Goal: Check status: Check status

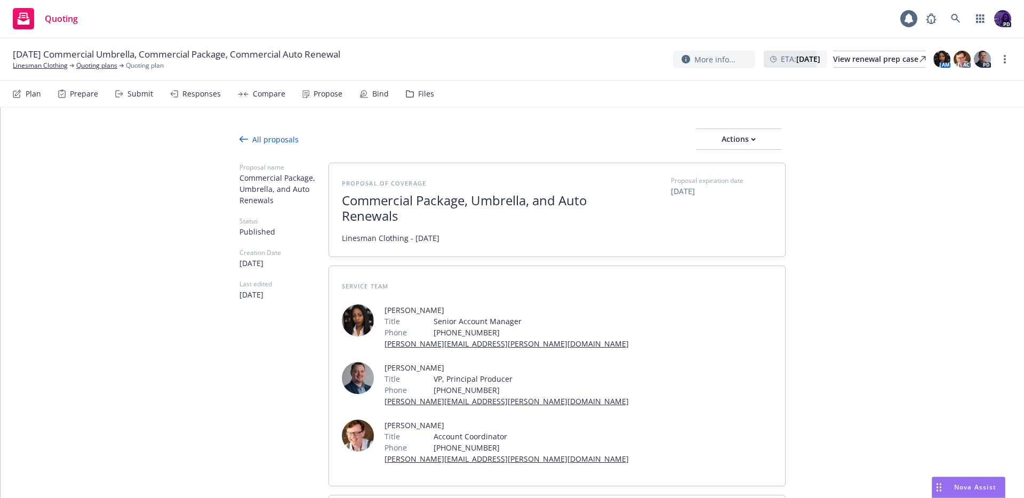
click at [305, 21] on div "Quoting 1 PD" at bounding box center [512, 19] width 1024 height 38
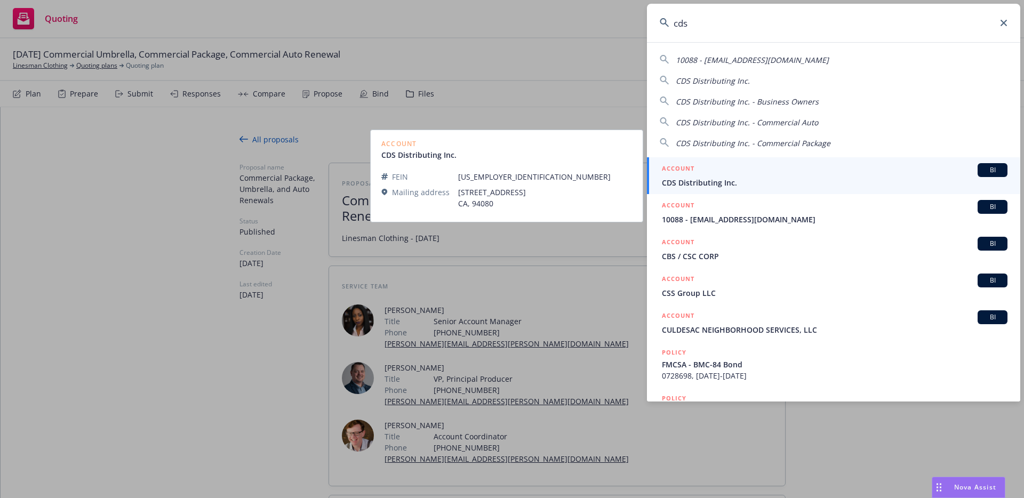
type input "cds"
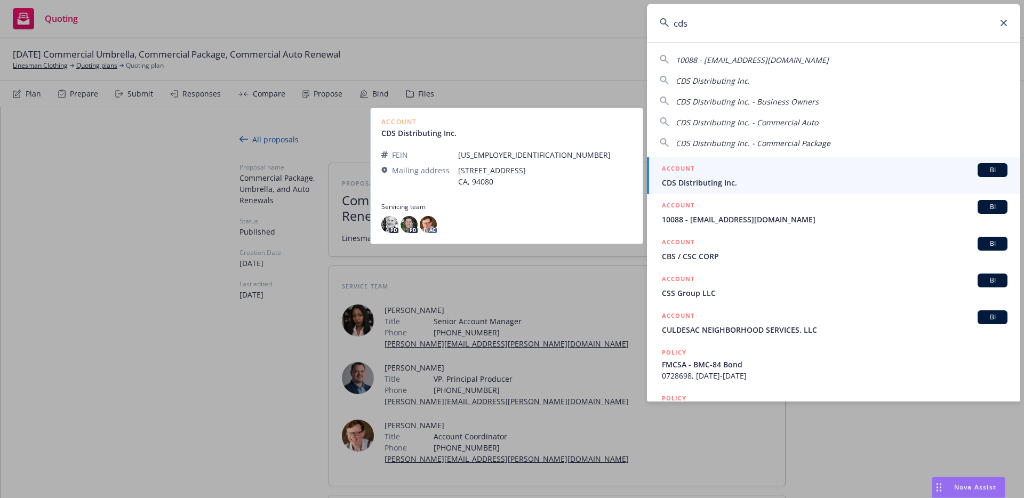
click at [689, 171] on h5 "ACCOUNT" at bounding box center [678, 169] width 33 height 13
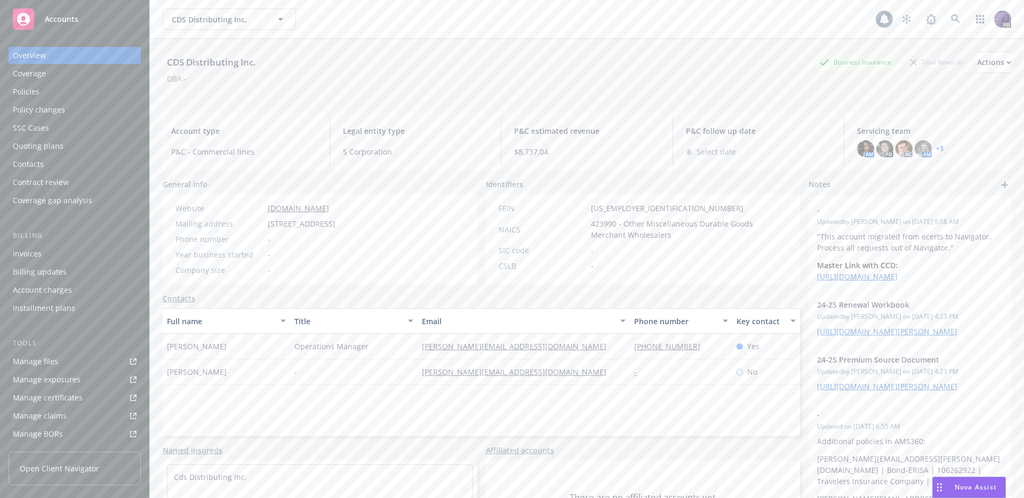
click at [57, 91] on div "Policies" at bounding box center [75, 91] width 124 height 17
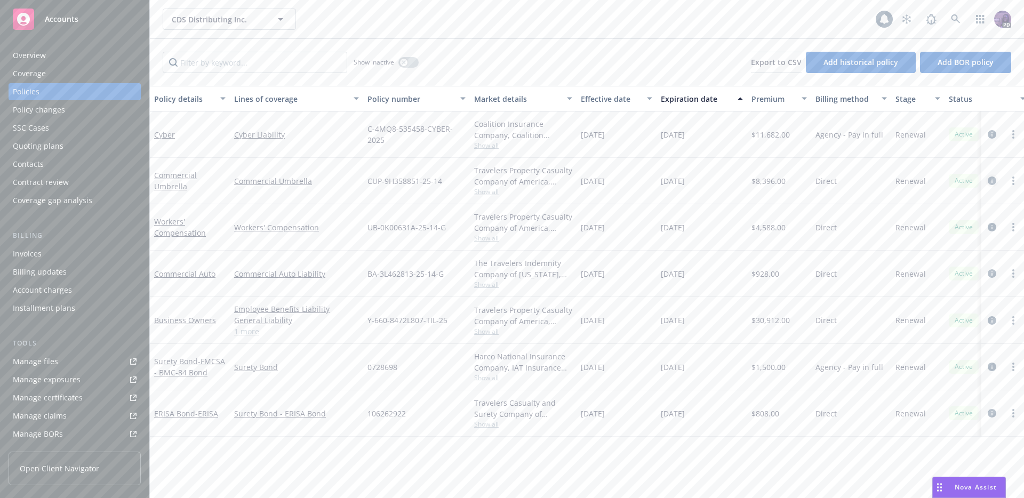
click at [994, 180] on icon "circleInformation" at bounding box center [992, 181] width 9 height 9
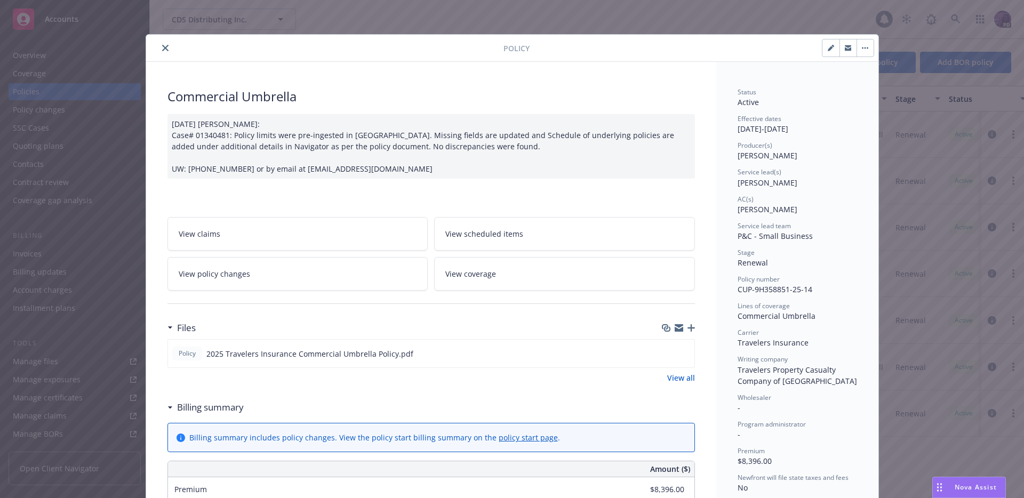
click at [572, 272] on link "View coverage" at bounding box center [564, 274] width 261 height 34
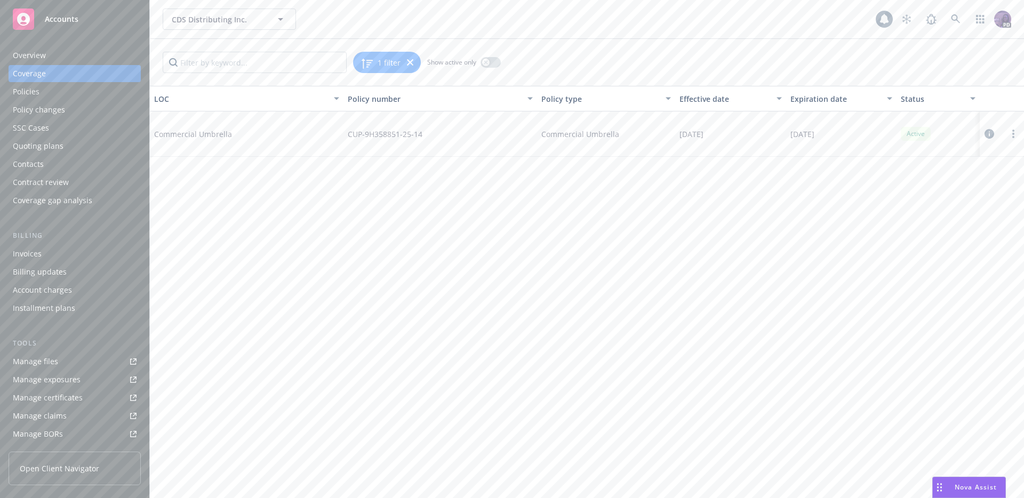
click at [992, 136] on icon at bounding box center [990, 134] width 10 height 10
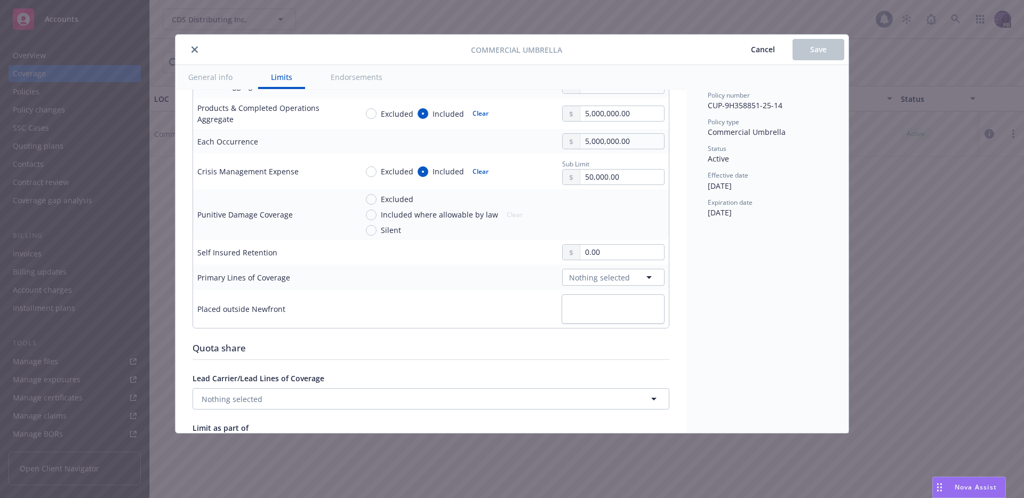
scroll to position [288, 0]
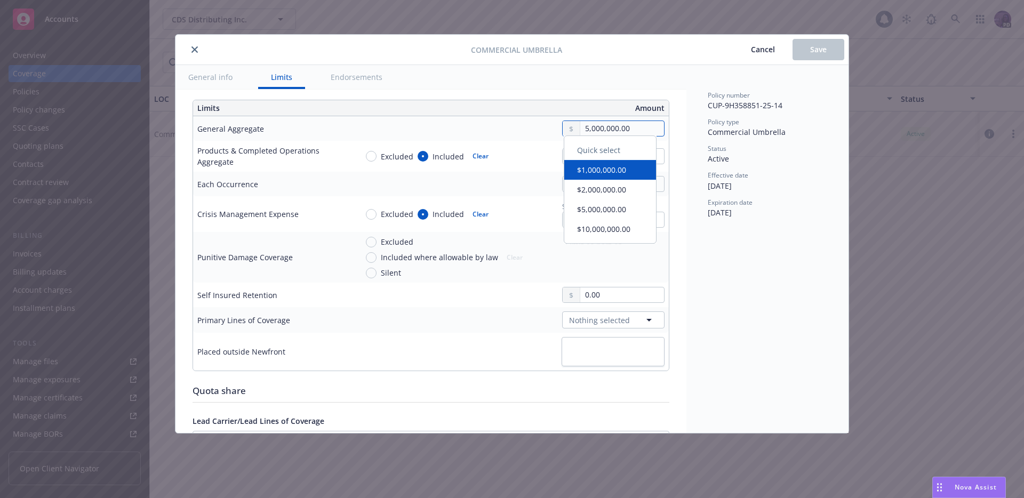
click at [580, 128] on input "5,000,000.00" at bounding box center [622, 128] width 84 height 15
click at [580, 126] on input "5,000,000.00" at bounding box center [622, 128] width 84 height 15
type textarea "x"
type input "65,000,000.00"
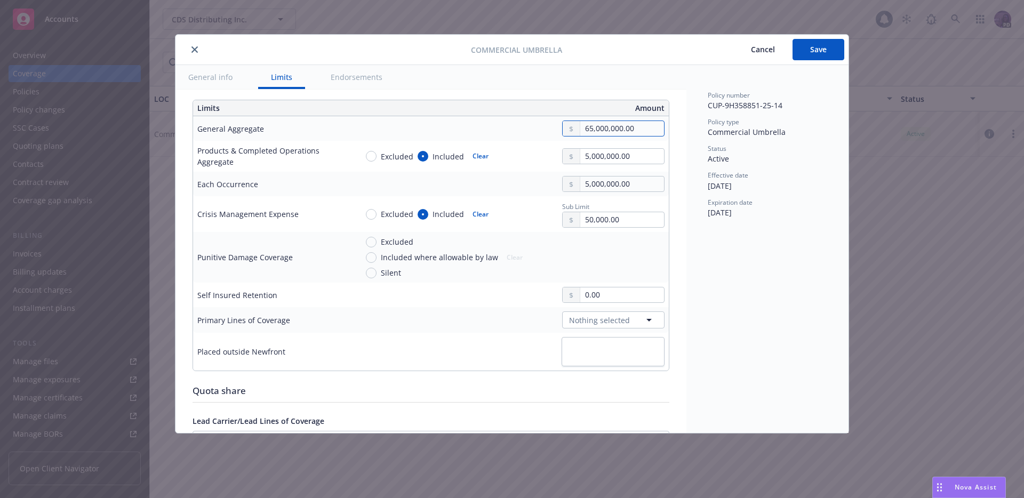
type textarea "x"
type input "6,000,000.00"
click at [586, 153] on input "5,000,000.00" at bounding box center [622, 156] width 84 height 15
click at [580, 154] on input "5,000,000.00" at bounding box center [622, 156] width 84 height 15
type textarea "x"
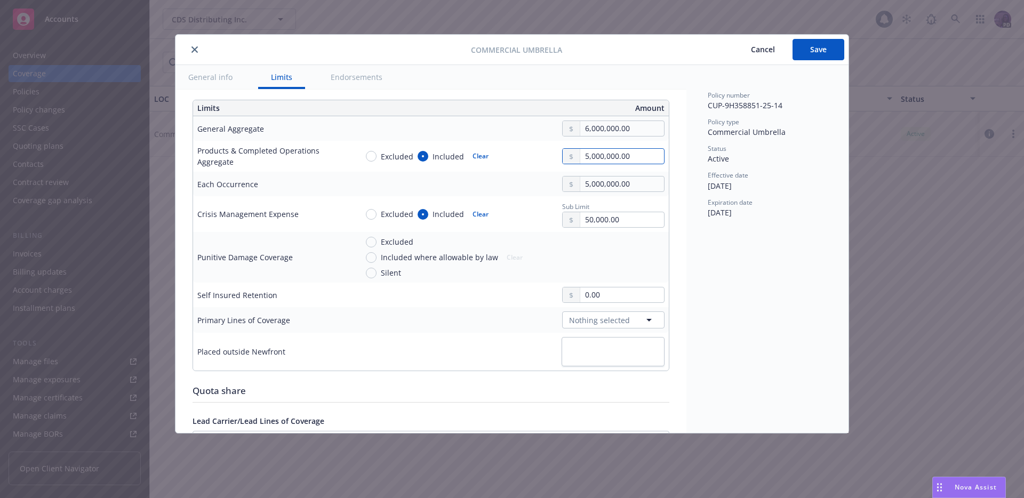
type input "000000.00"
type textarea "x"
type input "3,000,000.00"
type textarea "x"
type input "000000.00"
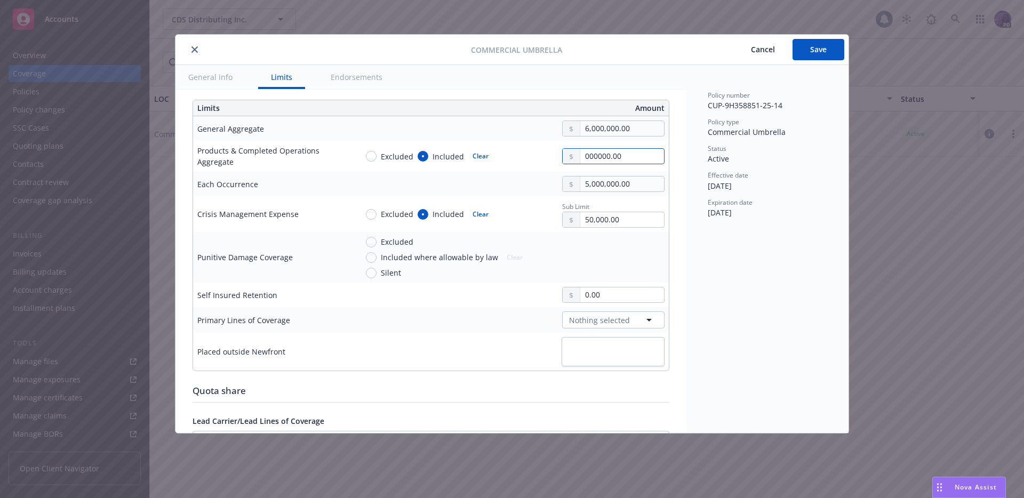
type textarea "x"
type input "6,000,000.00"
click at [580, 184] on input "5,000,000.00" at bounding box center [622, 184] width 84 height 15
click at [580, 185] on input "5,000,000.00" at bounding box center [622, 184] width 84 height 15
type textarea "x"
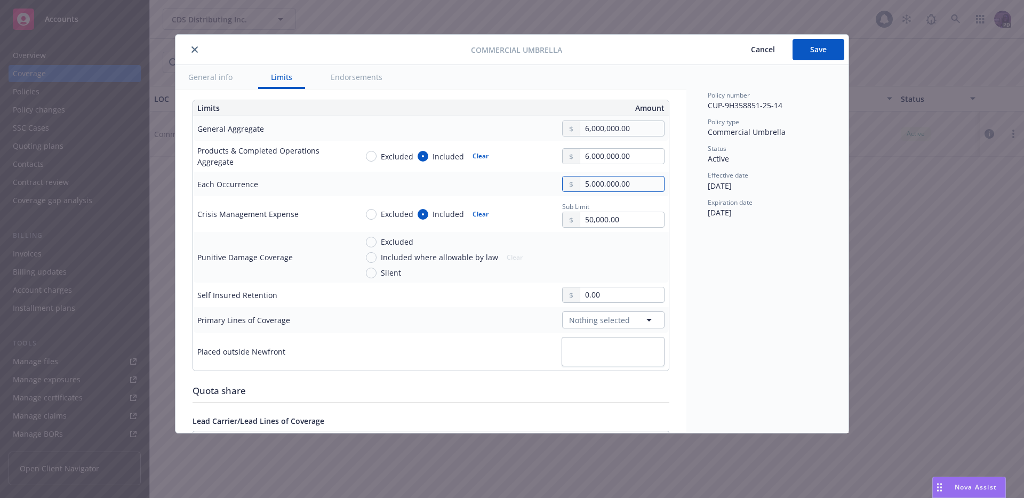
type input "000000.00"
type textarea "x"
type input "6,000,000.00"
click at [810, 52] on span "Save" at bounding box center [818, 49] width 17 height 10
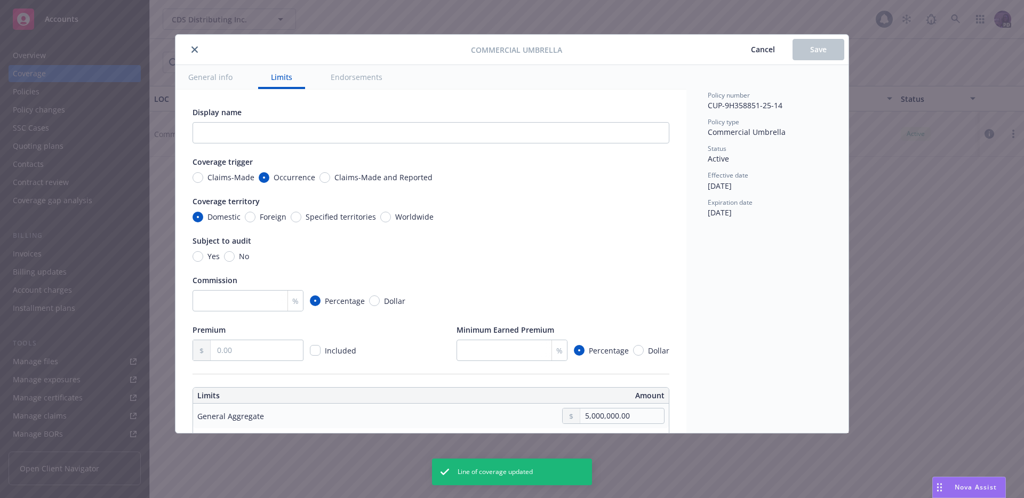
type textarea "x"
type input "6,000,000.00"
click at [195, 50] on icon "close" at bounding box center [195, 49] width 6 height 6
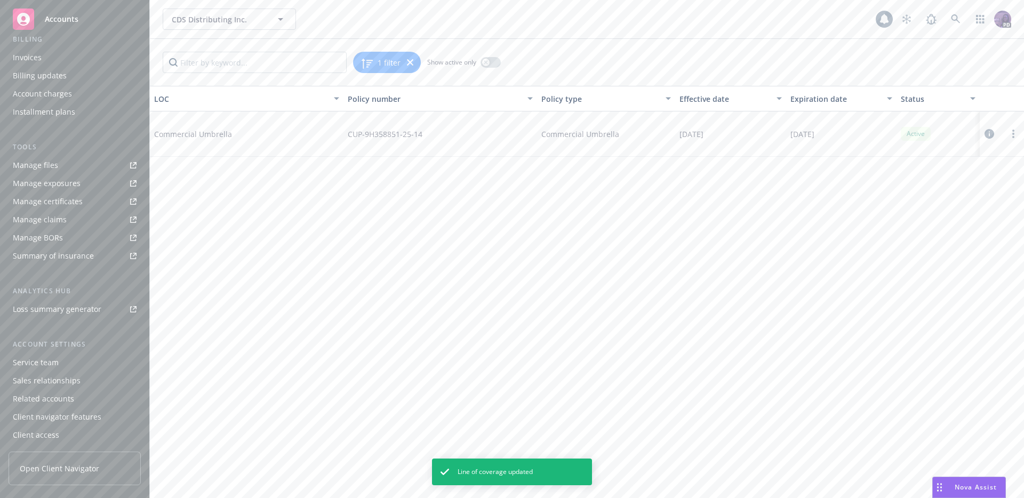
scroll to position [197, 0]
click at [84, 200] on link "Manage certificates" at bounding box center [75, 201] width 132 height 17
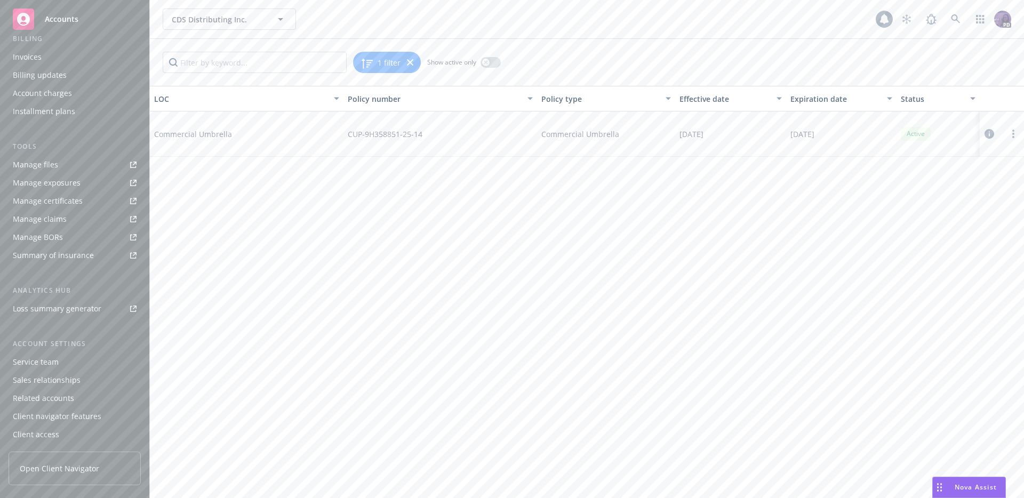
drag, startPoint x: 365, startPoint y: 4, endPoint x: 367, endPoint y: 33, distance: 28.8
click at [365, 6] on div "CDS Distributing Inc. CDS Distributing Inc. 1 PD" at bounding box center [587, 19] width 874 height 38
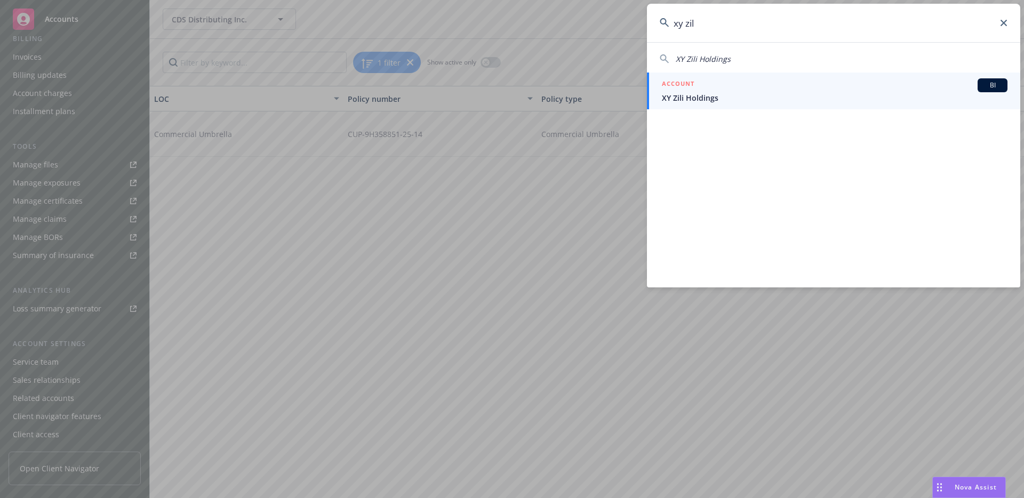
type input "xy zil"
click at [721, 82] on div "ACCOUNT BI" at bounding box center [835, 85] width 346 height 14
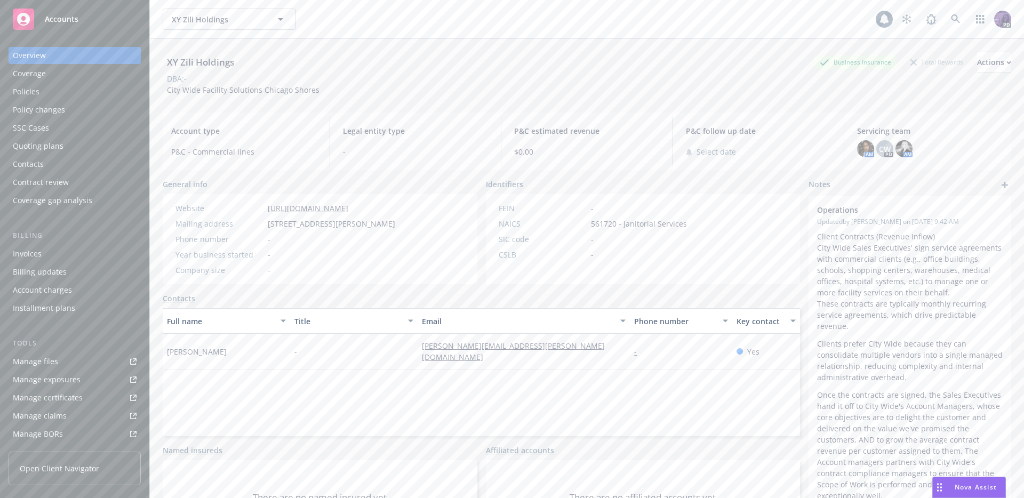
click at [76, 92] on div "Policies" at bounding box center [75, 91] width 124 height 17
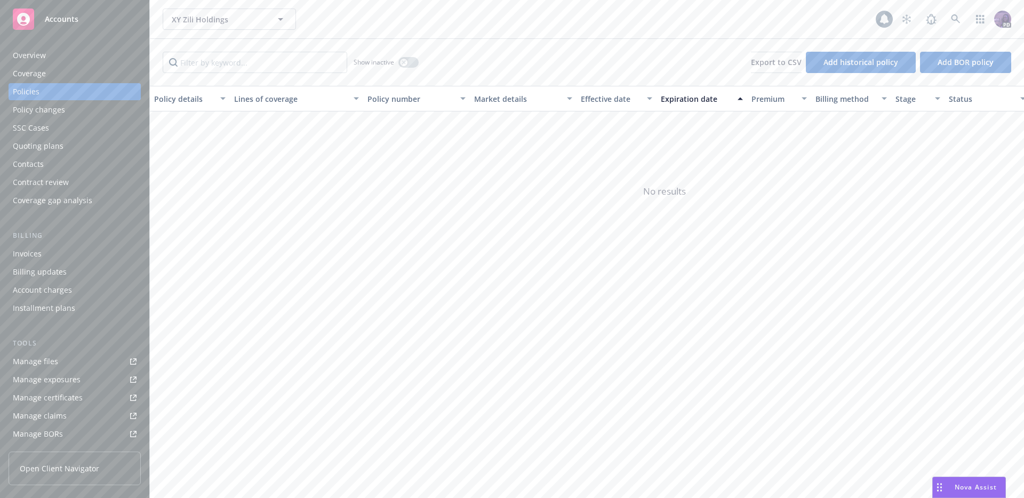
click at [74, 141] on div "Quoting plans" at bounding box center [75, 146] width 124 height 17
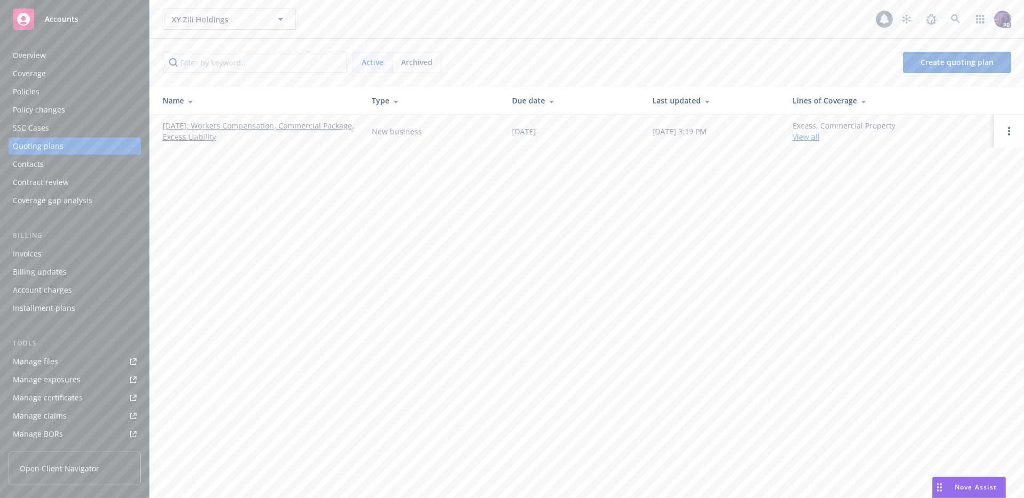
click at [264, 129] on link "08/31/2025: Workers Compensation, Commercial Package, Excess Liability" at bounding box center [259, 131] width 192 height 22
